Goal: Transaction & Acquisition: Download file/media

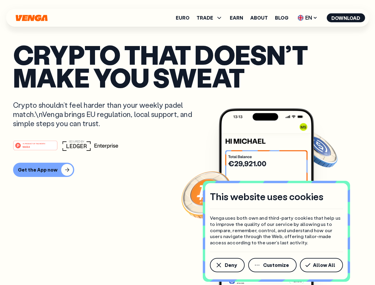
click at [188, 143] on div "#1 PRODUCT OF THE MONTH Web3" at bounding box center [187, 145] width 349 height 11
click at [227, 265] on span "Deny" at bounding box center [231, 265] width 12 height 5
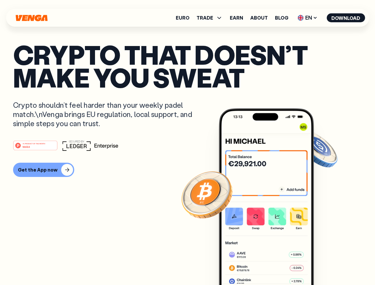
click at [273, 265] on img at bounding box center [266, 208] width 95 height 199
click at [323, 265] on article "Crypto that doesn’t make you sweat Crypto shouldn’t feel harder than your weekl…" at bounding box center [187, 154] width 349 height 223
click at [212, 18] on span "TRADE" at bounding box center [205, 17] width 17 height 5
click at [308, 18] on span "EN" at bounding box center [308, 18] width 24 height 10
click at [346, 18] on button "Download" at bounding box center [346, 17] width 38 height 9
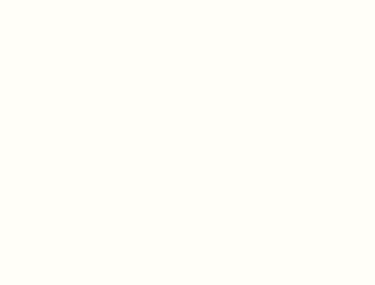
click at [43, 0] on html "This website uses cookies Venga uses both own and third-party cookies that help…" at bounding box center [187, 0] width 375 height 0
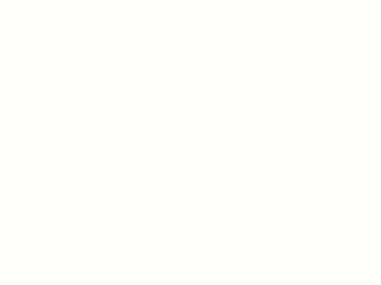
click at [36, 0] on html "This website uses cookies Venga uses both own and third-party cookies that help…" at bounding box center [190, 0] width 381 height 0
